Goal: Information Seeking & Learning: Find specific fact

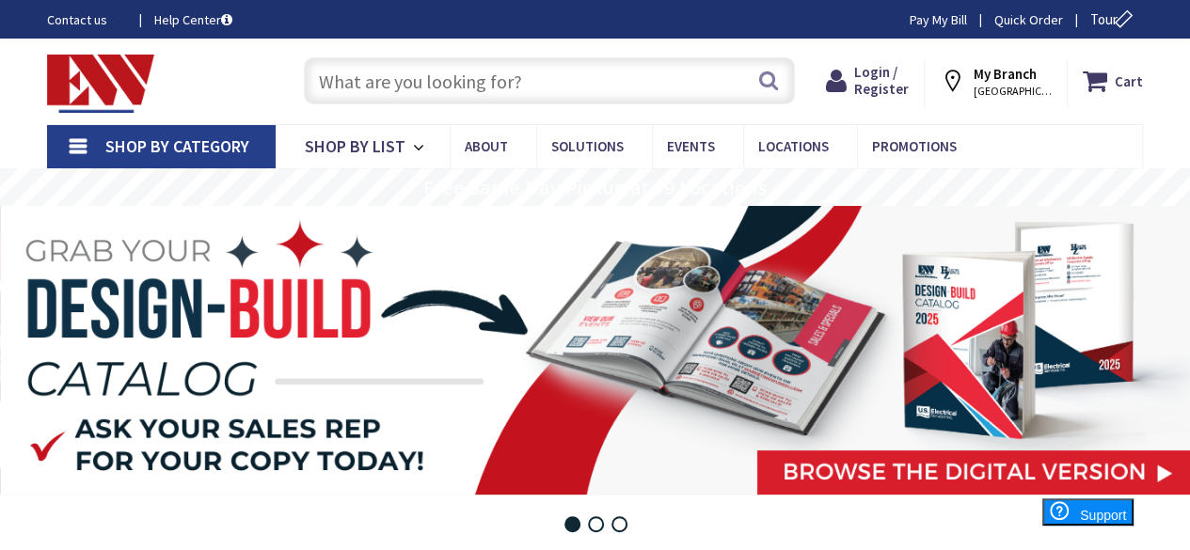
type input "[GEOGRAPHIC_DATA], [GEOGRAPHIC_DATA]"
click at [368, 75] on input "text" at bounding box center [549, 80] width 491 height 47
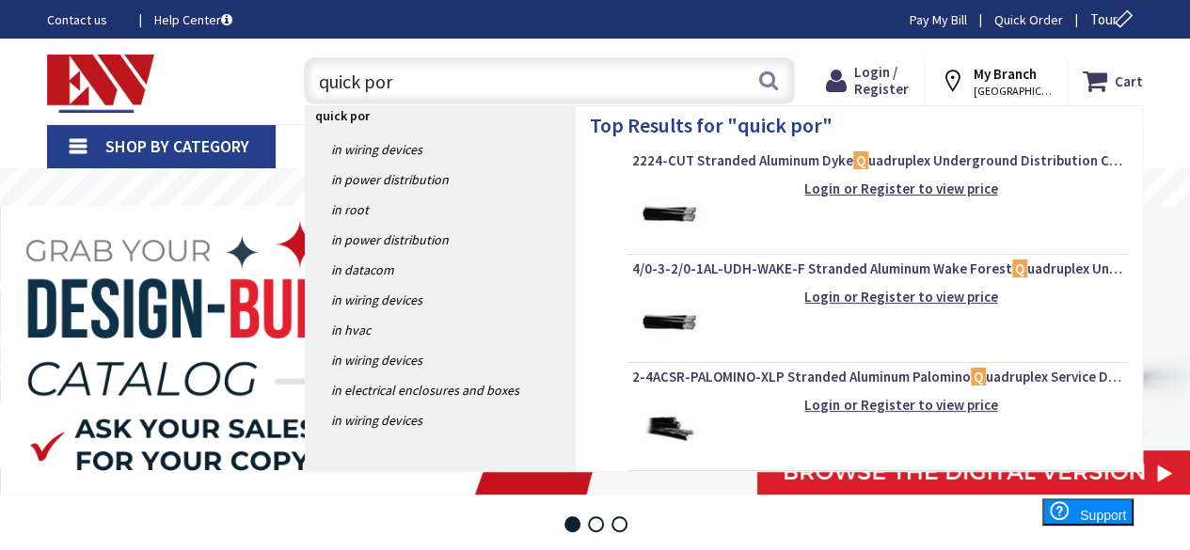
type input "quick port"
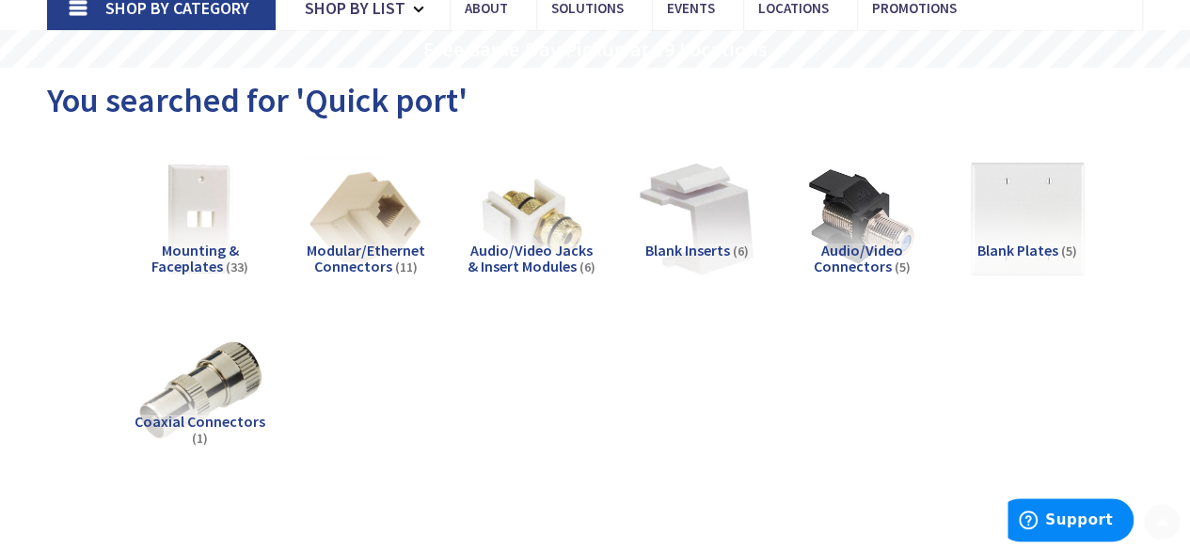
scroll to position [139, 0]
click at [213, 227] on img at bounding box center [201, 218] width 134 height 134
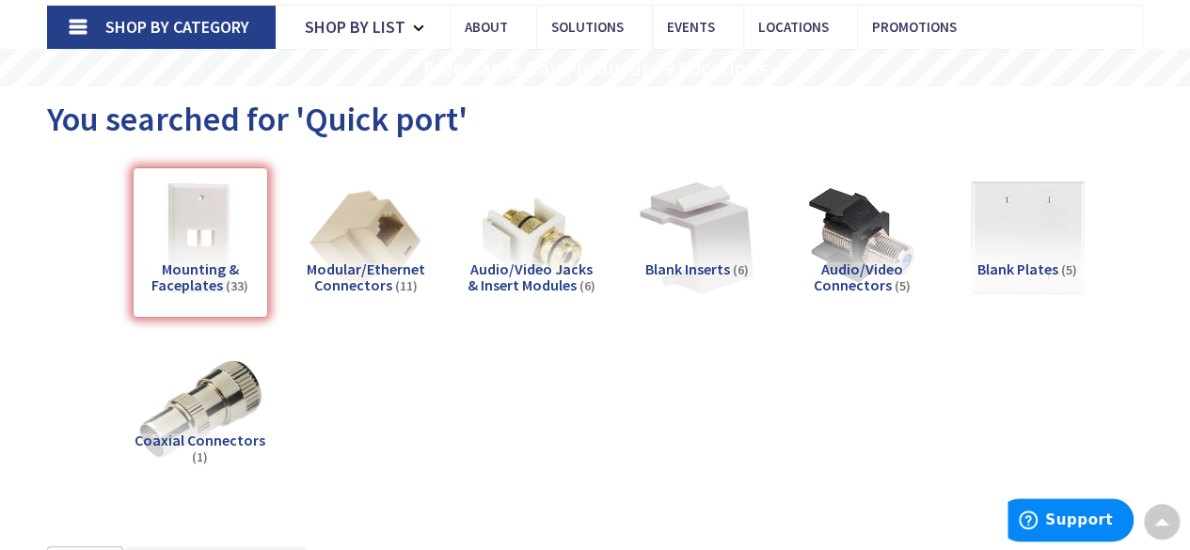
scroll to position [0, 0]
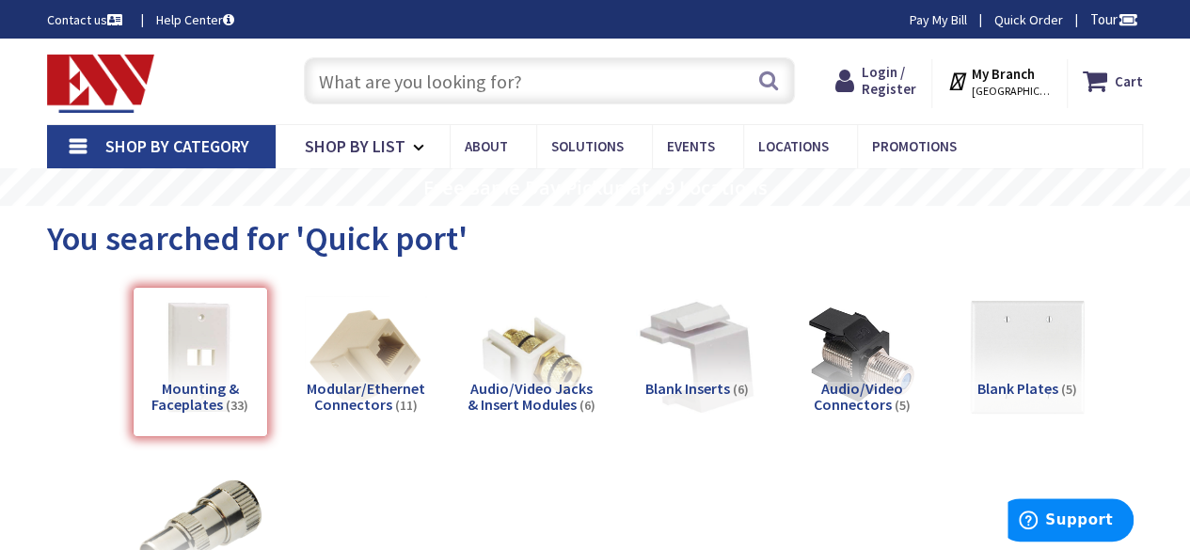
click at [419, 79] on input "text" at bounding box center [549, 80] width 491 height 47
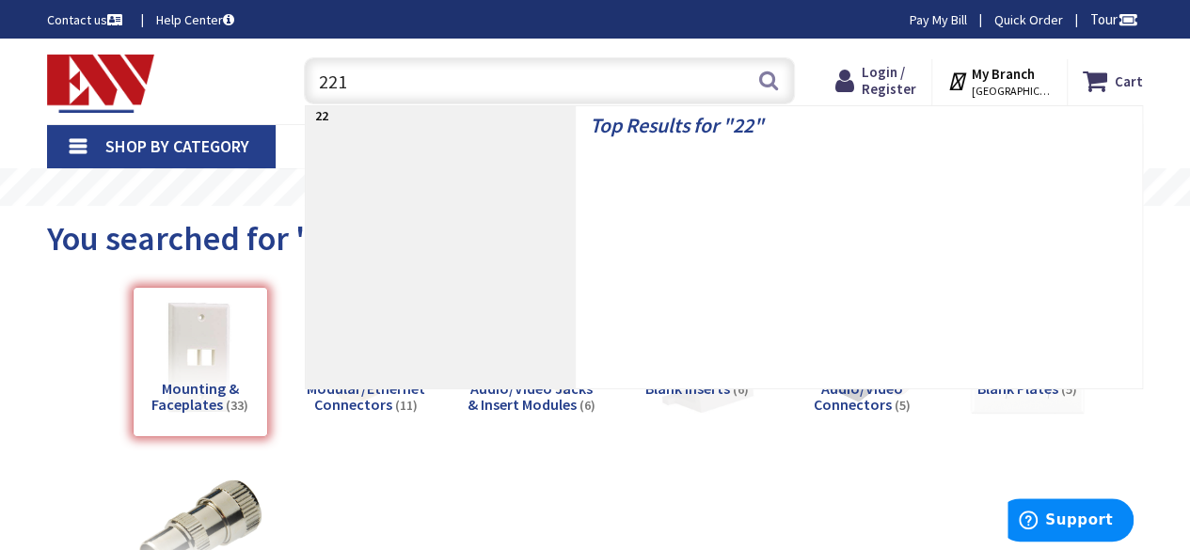
type input "2213"
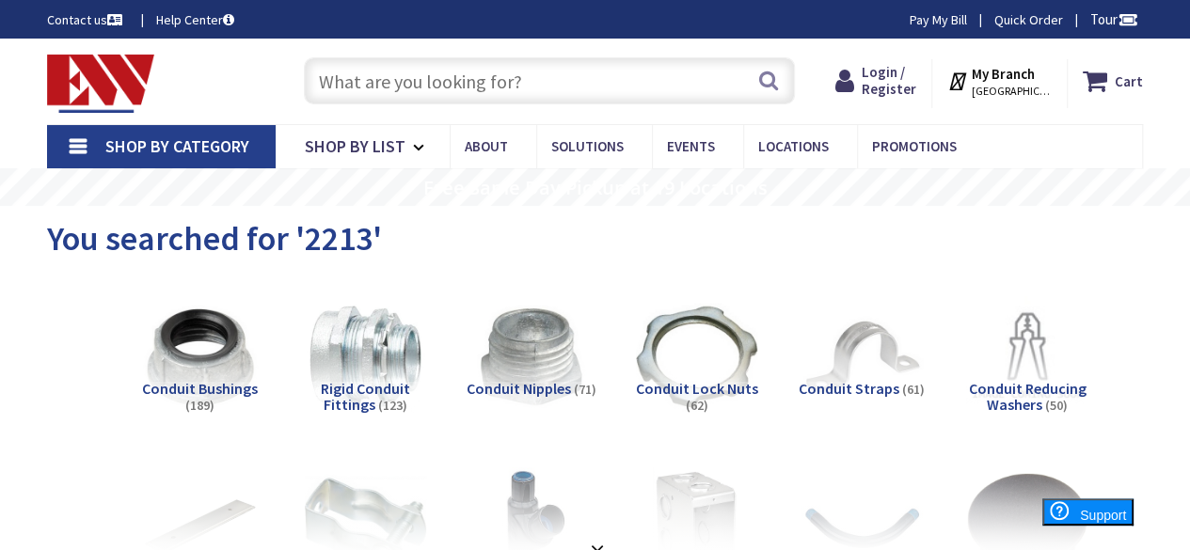
click at [415, 74] on input "text" at bounding box center [549, 80] width 491 height 47
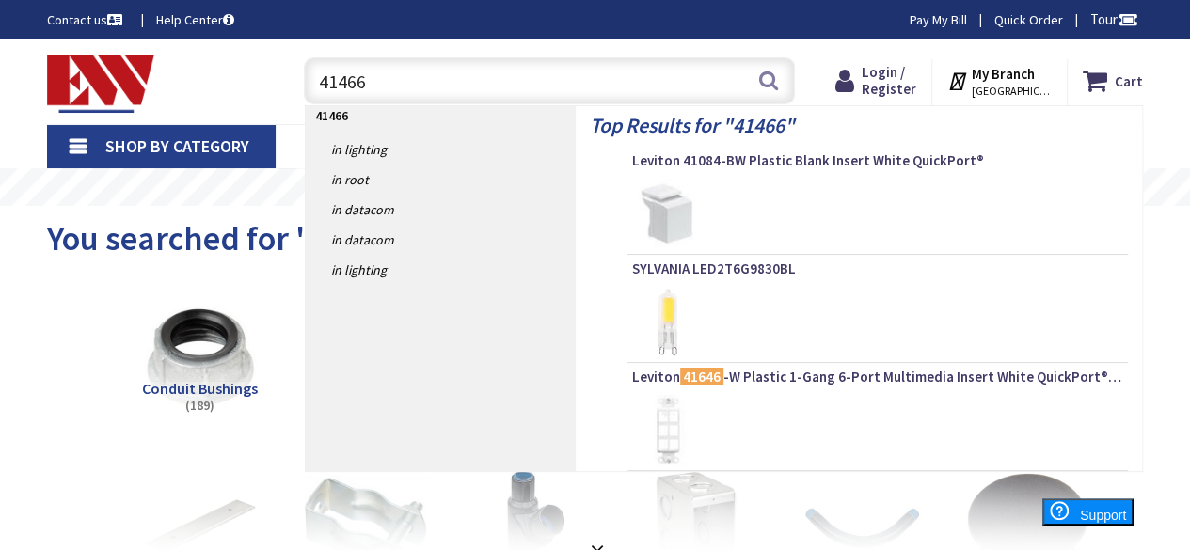
type input "414660"
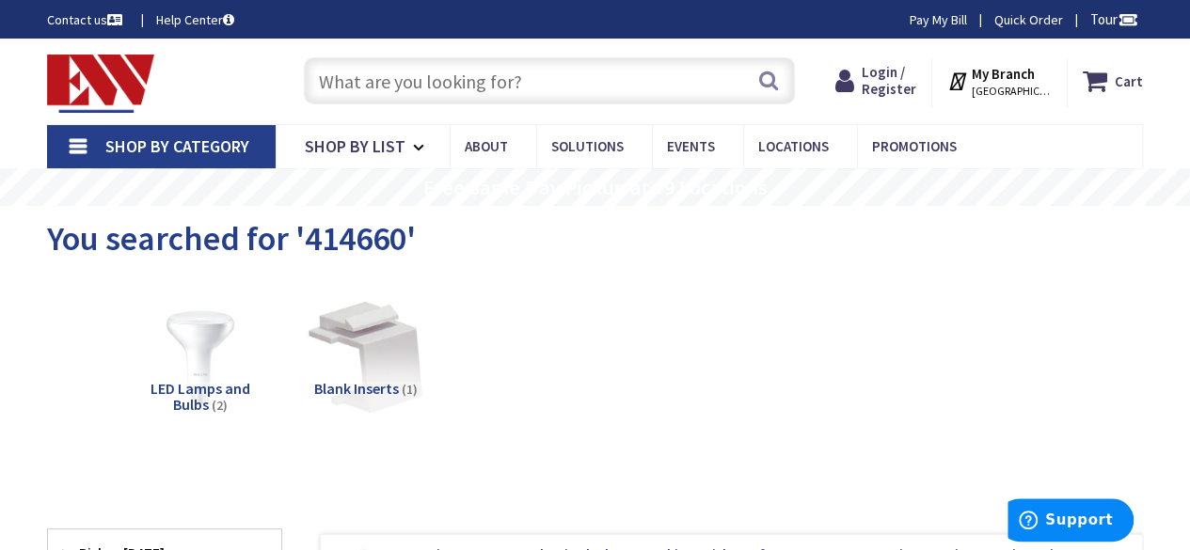
click at [399, 77] on input "text" at bounding box center [549, 80] width 491 height 47
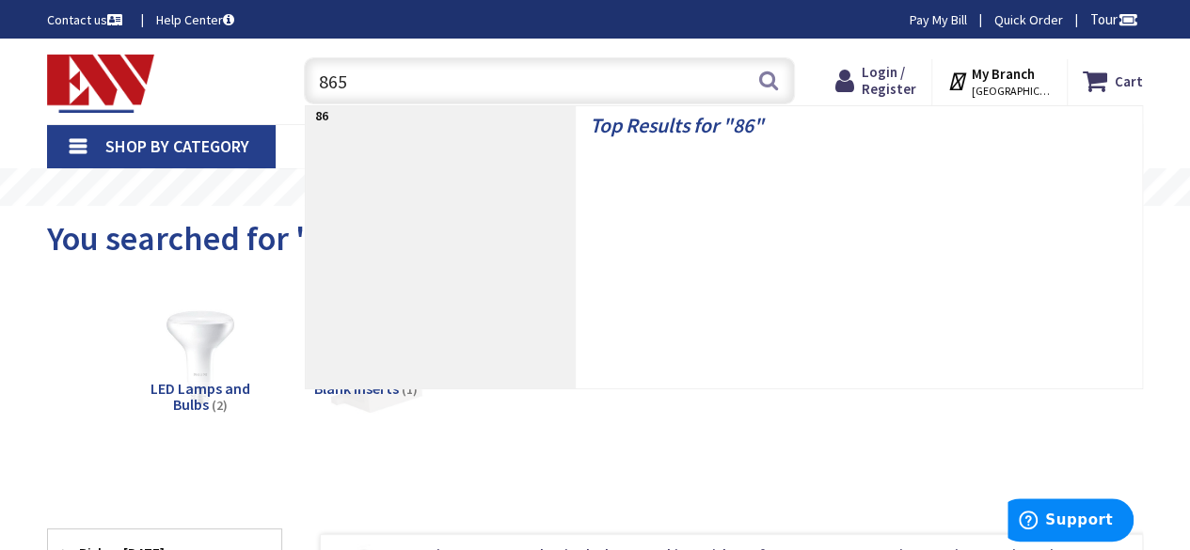
type input "8656"
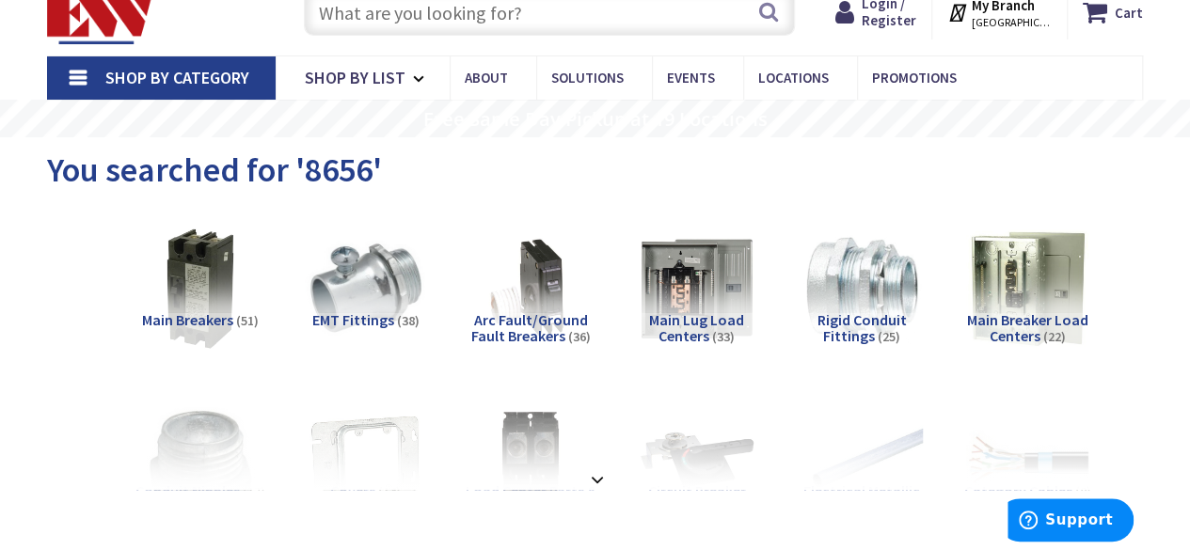
scroll to position [68, 0]
click at [416, 15] on input "text" at bounding box center [549, 13] width 491 height 47
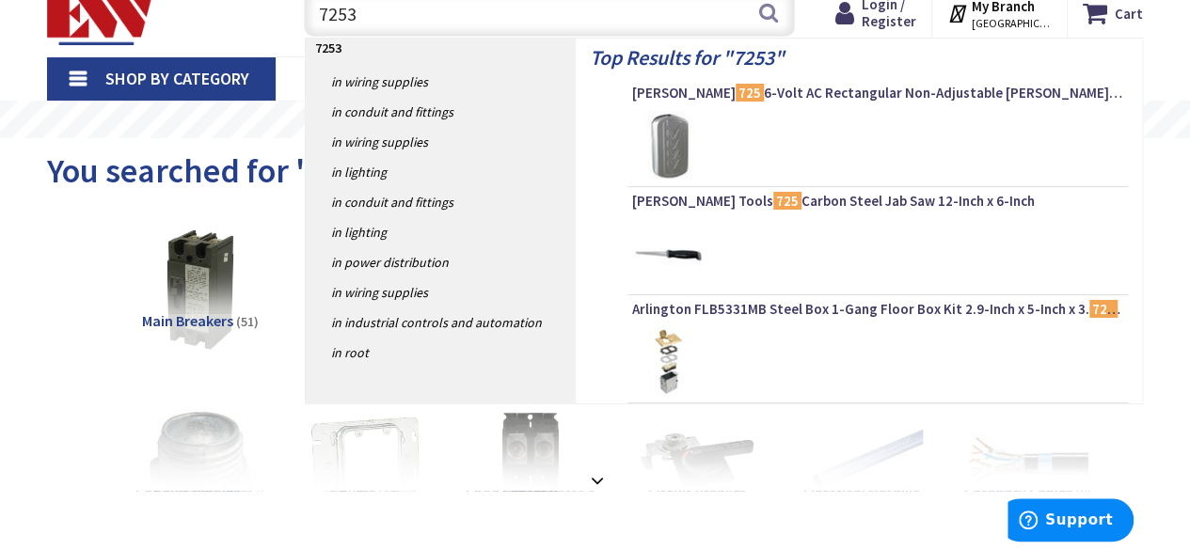
type input "72536"
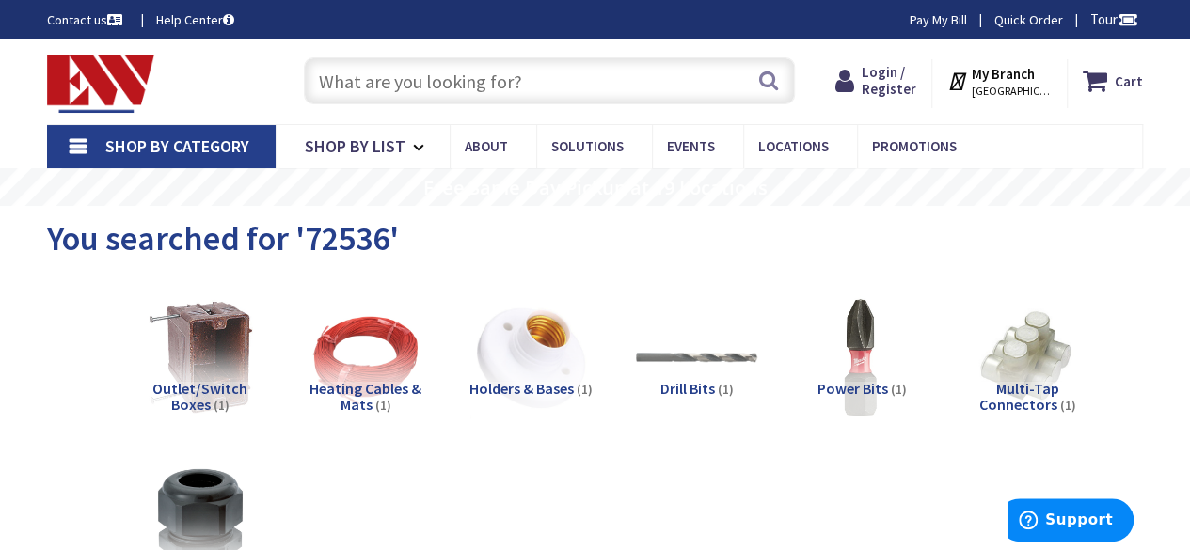
click at [371, 74] on input "text" at bounding box center [549, 80] width 491 height 47
click at [393, 87] on input "text" at bounding box center [549, 80] width 491 height 47
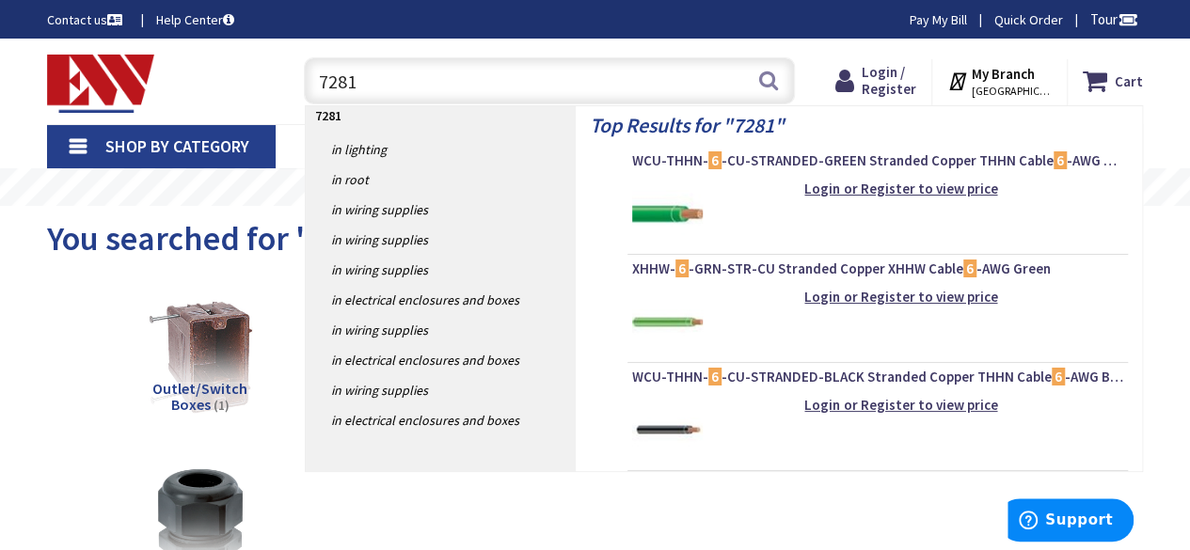
type input "72810"
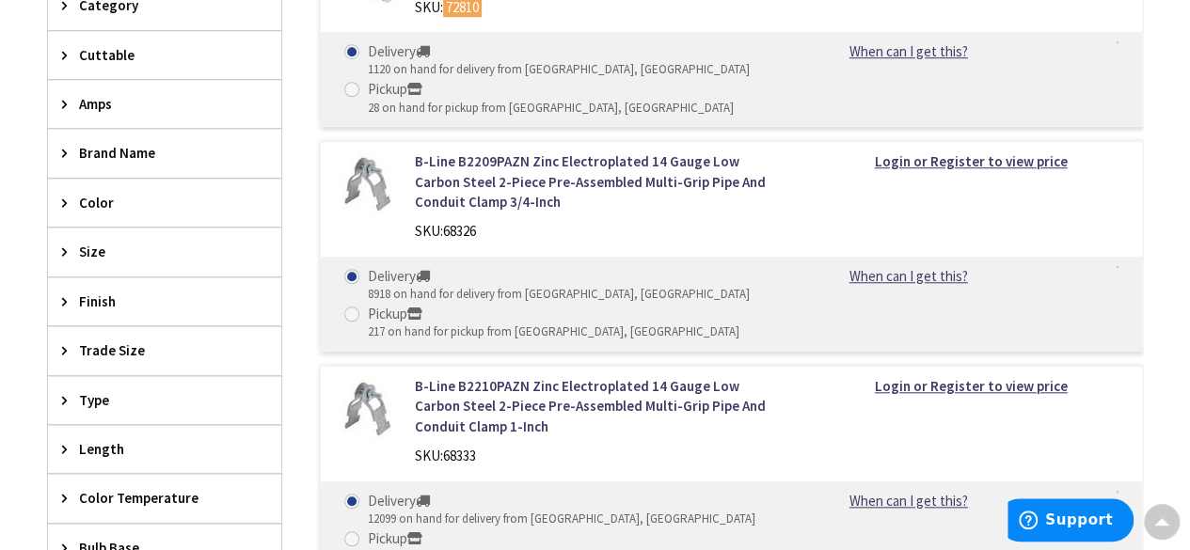
scroll to position [700, 0]
